Goal: Task Accomplishment & Management: Complete application form

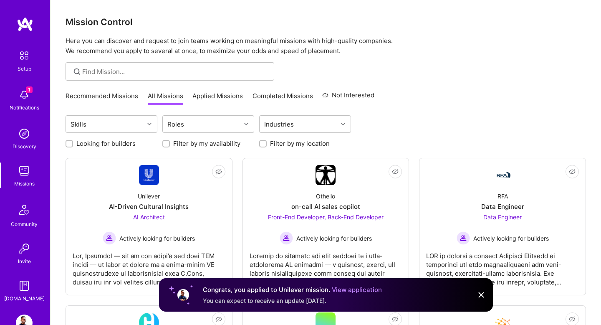
click at [127, 94] on link "Recommended Missions" at bounding box center [102, 98] width 73 height 14
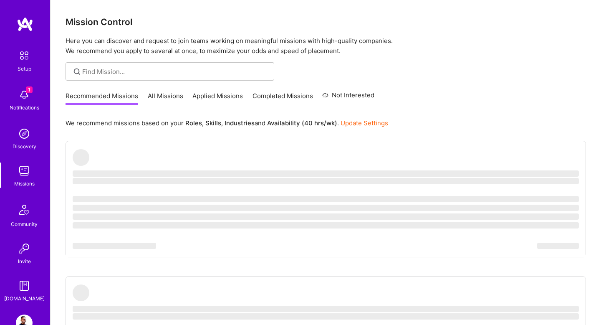
click at [22, 94] on img at bounding box center [24, 94] width 17 height 17
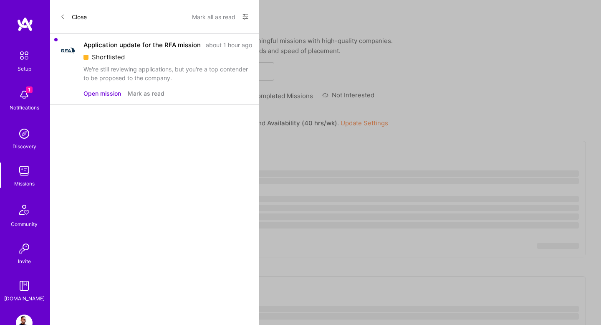
click at [121, 61] on div "Application update for the RFA mission about 1 hour ago Shortlisted We're still…" at bounding box center [167, 61] width 169 height 42
click at [98, 94] on button "Open mission" at bounding box center [102, 93] width 38 height 9
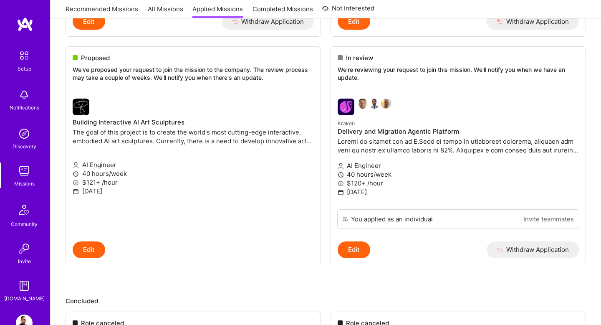
scroll to position [1297, 0]
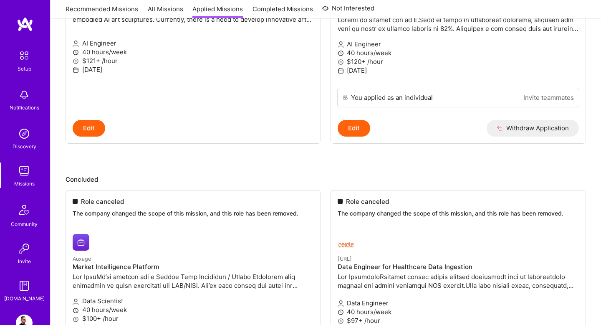
click at [23, 290] on img at bounding box center [24, 285] width 17 height 17
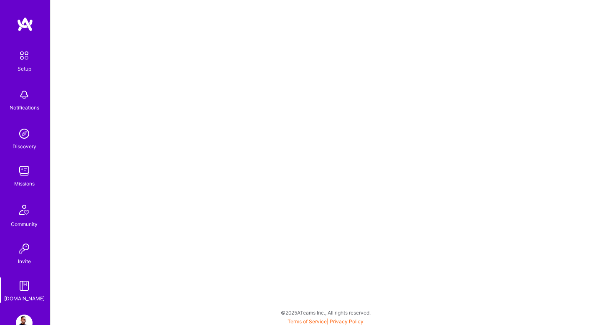
click at [23, 176] on img at bounding box center [24, 170] width 17 height 17
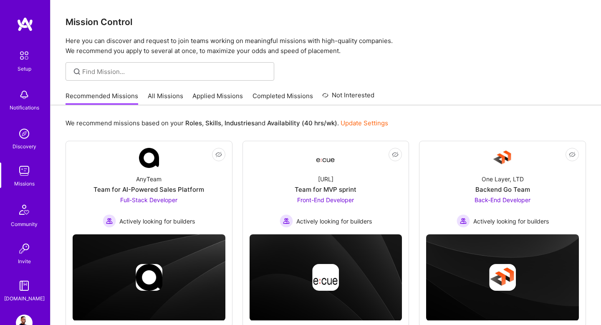
click at [212, 96] on link "Applied Missions" at bounding box center [217, 98] width 50 height 14
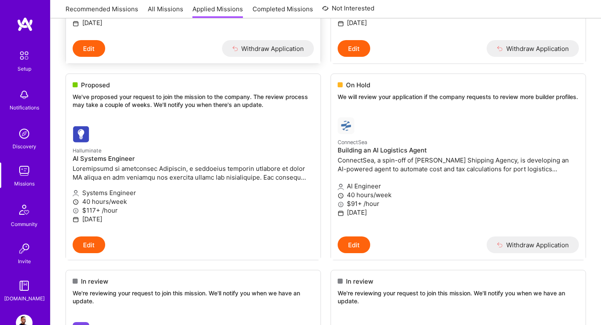
scroll to position [261, 0]
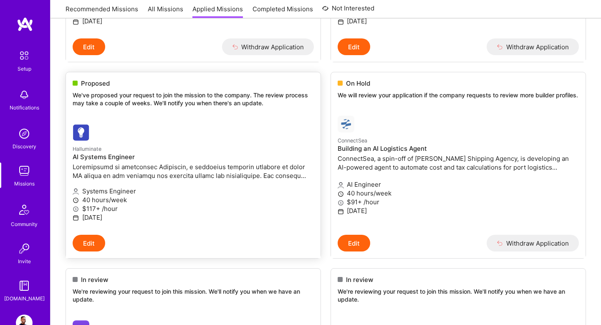
click at [127, 136] on div at bounding box center [153, 132] width 161 height 17
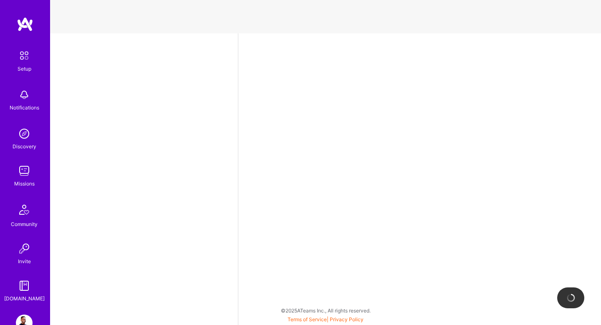
select select "US"
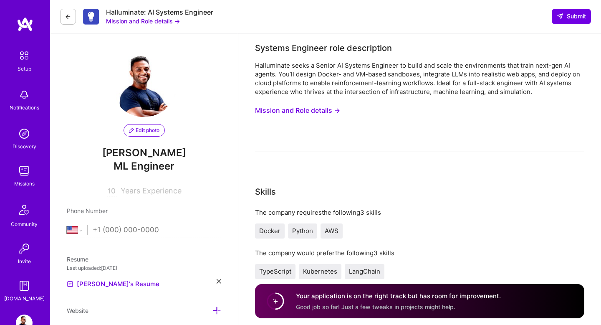
click at [312, 112] on button "Mission and Role details →" at bounding box center [297, 110] width 85 height 15
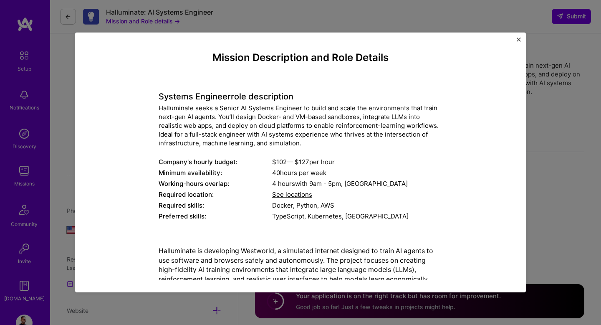
click at [298, 192] on span "See locations" at bounding box center [292, 194] width 40 height 8
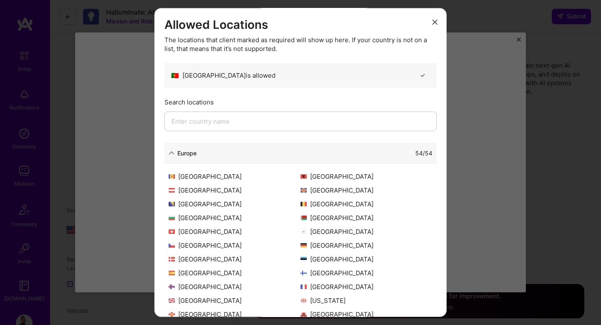
click at [275, 117] on input "modal" at bounding box center [300, 121] width 272 height 20
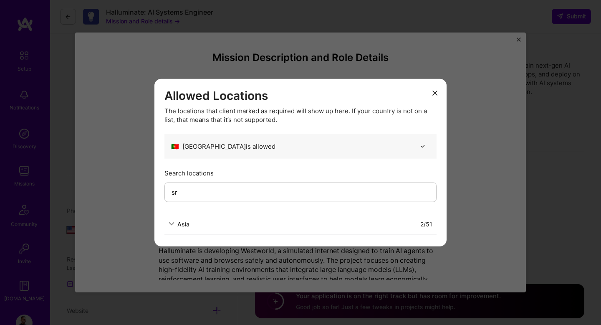
type input "s"
type input "austra"
click at [175, 226] on div "Oceania" at bounding box center [184, 223] width 31 height 9
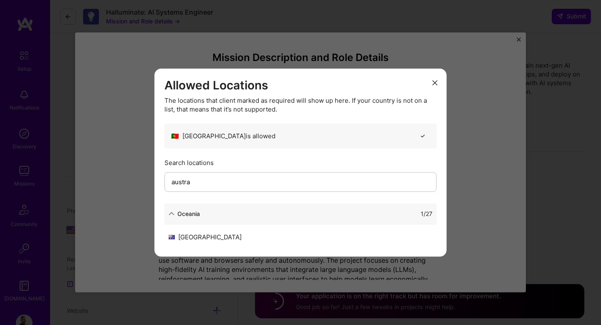
click at [434, 84] on icon "modal" at bounding box center [434, 82] width 5 height 5
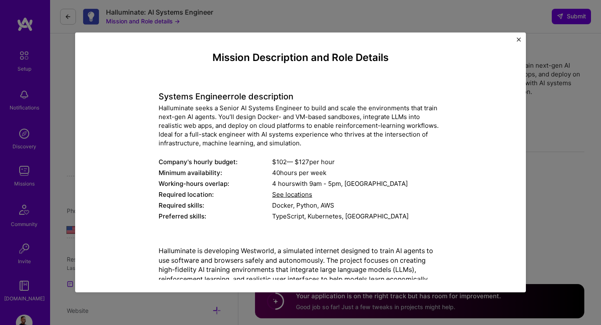
click at [521, 38] on div "Mission Description and Role Details Systems Engineer role description Hallumin…" at bounding box center [300, 163] width 451 height 260
click at [518, 39] on img "Close" at bounding box center [519, 40] width 4 height 4
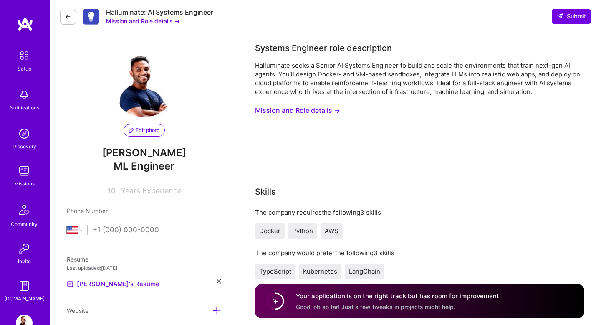
click at [23, 100] on img at bounding box center [24, 94] width 17 height 17
click at [24, 284] on img at bounding box center [24, 285] width 17 height 17
